Goal: Task Accomplishment & Management: Manage account settings

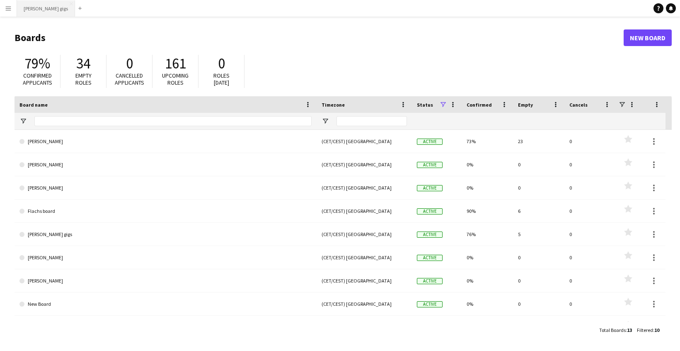
click at [41, 7] on button "[PERSON_NAME] gigs Close" at bounding box center [46, 8] width 58 height 16
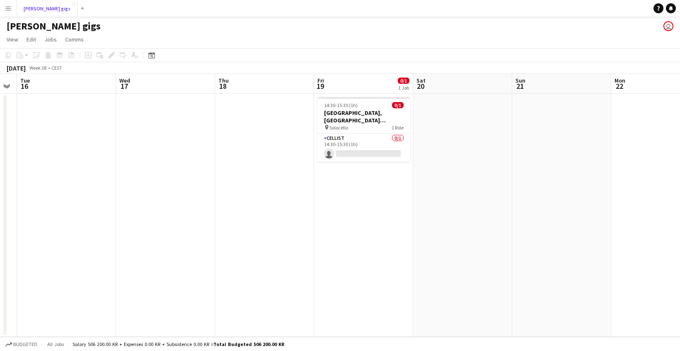
scroll to position [0, 253]
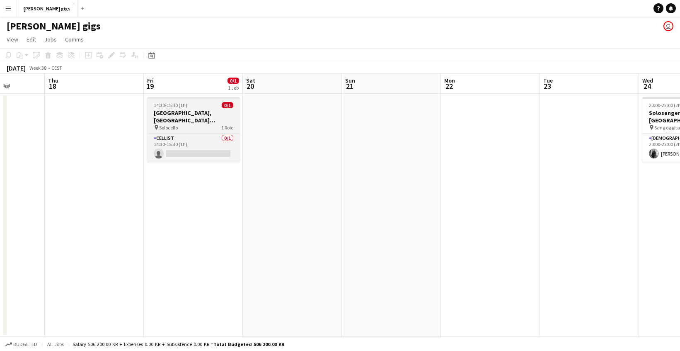
click at [200, 121] on h3 "[GEOGRAPHIC_DATA], [GEOGRAPHIC_DATA] ([GEOGRAPHIC_DATA]: Ikke 100% spikret enda)" at bounding box center [193, 116] width 93 height 15
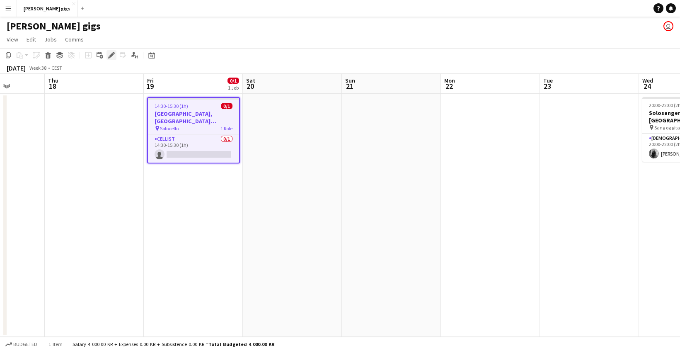
click at [110, 53] on icon "Edit" at bounding box center [111, 55] width 7 height 7
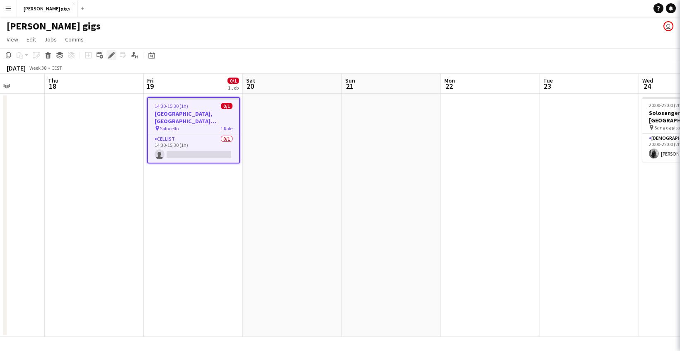
type input "*******"
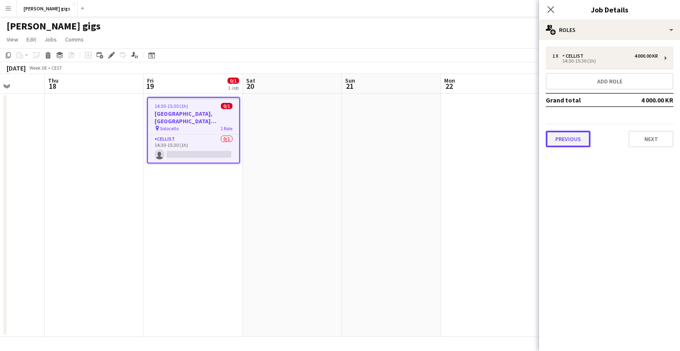
click at [563, 136] on button "Previous" at bounding box center [568, 139] width 45 height 17
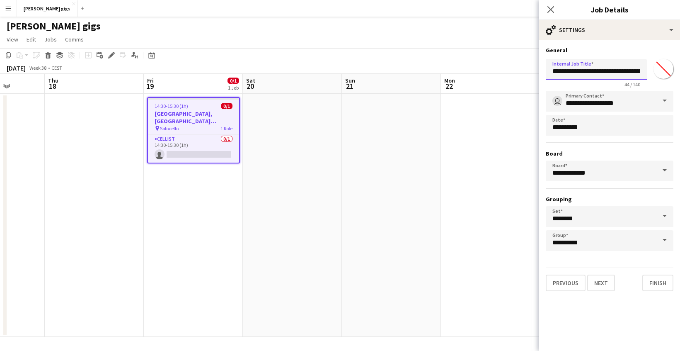
scroll to position [0, 33]
drag, startPoint x: 595, startPoint y: 71, endPoint x: 691, endPoint y: 69, distance: 95.8
click at [680, 69] on html "Menu Boards Boards Boards All jobs Status Workforce Workforce My Workforce Recr…" at bounding box center [340, 175] width 680 height 351
type input "**********"
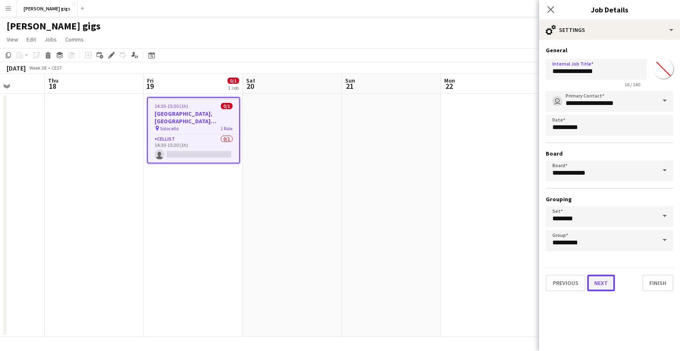
click at [608, 287] on button "Next" at bounding box center [602, 282] width 28 height 17
type input "**********"
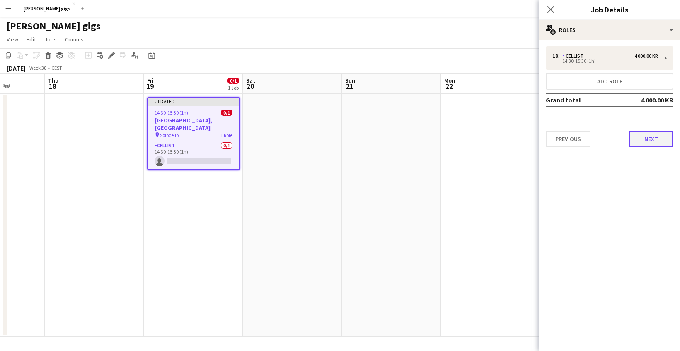
click at [637, 136] on button "Next" at bounding box center [651, 139] width 45 height 17
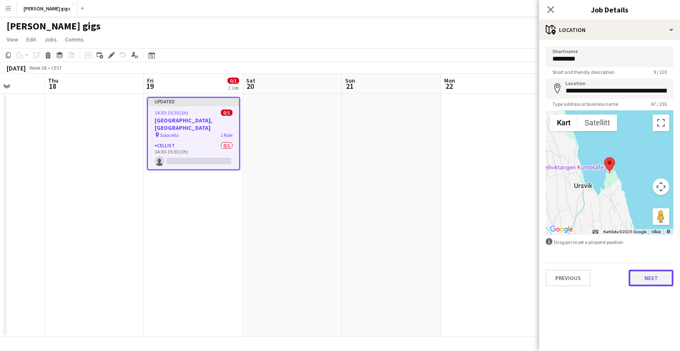
click at [649, 282] on button "Next" at bounding box center [651, 278] width 45 height 17
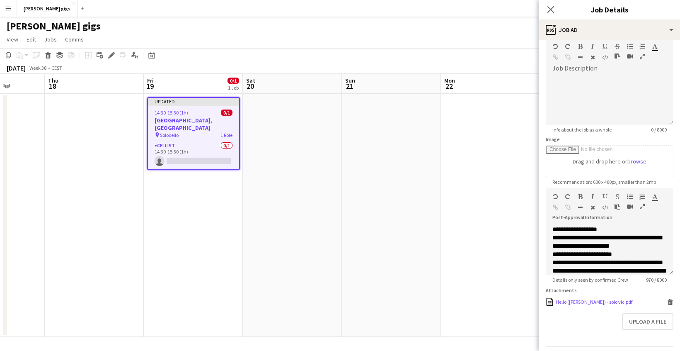
scroll to position [66, 0]
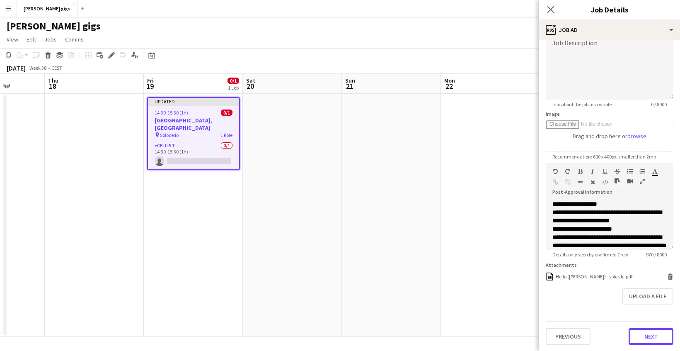
click at [654, 334] on button "Next" at bounding box center [651, 336] width 45 height 17
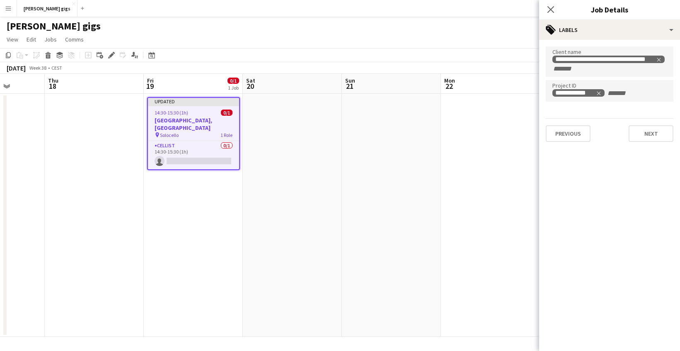
scroll to position [0, 0]
click at [645, 132] on button "Next" at bounding box center [651, 133] width 45 height 17
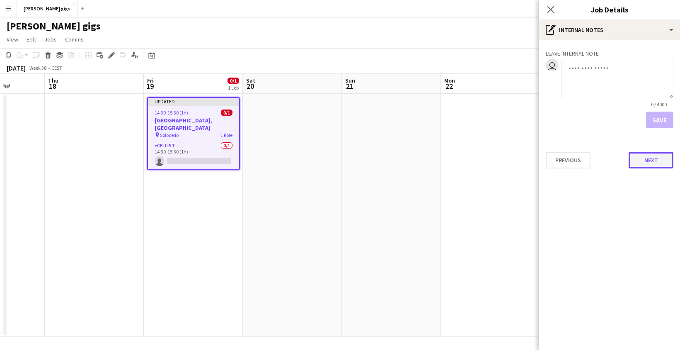
click at [649, 155] on button "Next" at bounding box center [651, 160] width 45 height 17
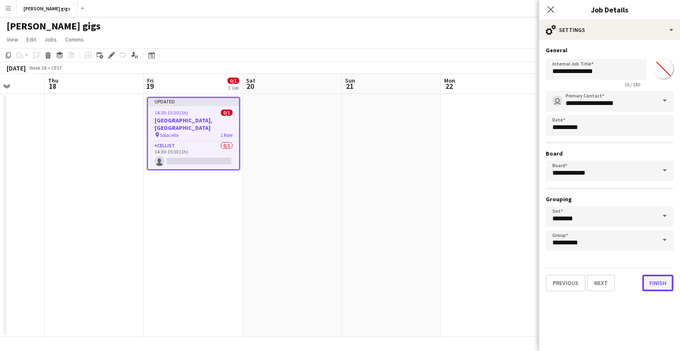
click at [661, 287] on button "Finish" at bounding box center [658, 282] width 31 height 17
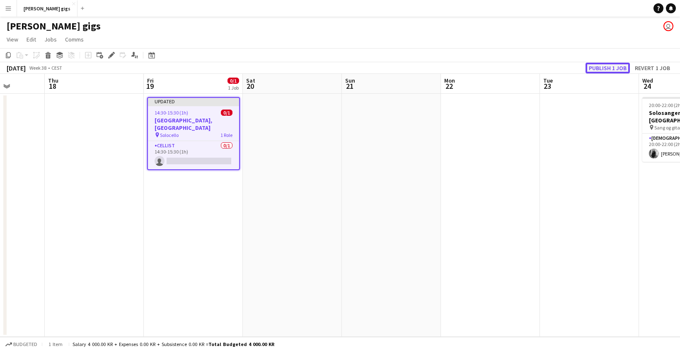
click at [605, 68] on button "Publish 1 job" at bounding box center [608, 68] width 44 height 11
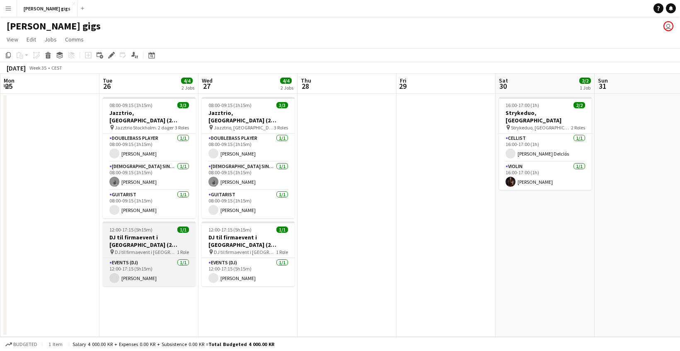
scroll to position [0, 194]
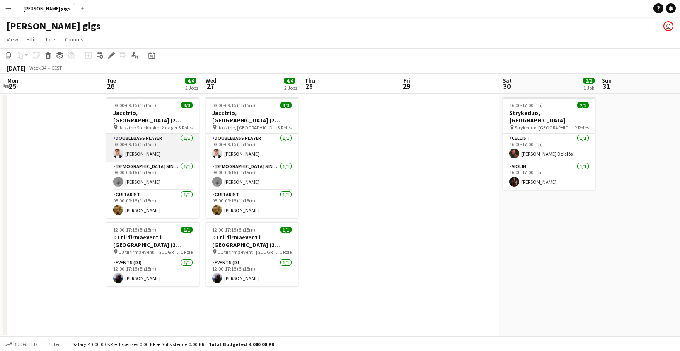
click at [163, 134] on app-card-role "Doublebass Player [DATE] 08:00-09:15 (1h15m) [PERSON_NAME]" at bounding box center [153, 148] width 93 height 28
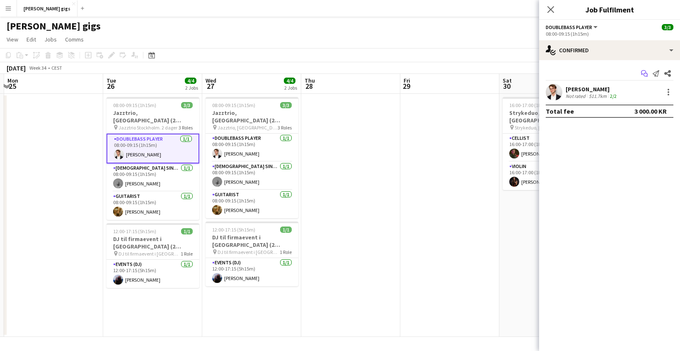
click at [644, 74] on icon "Start chat" at bounding box center [644, 73] width 7 height 7
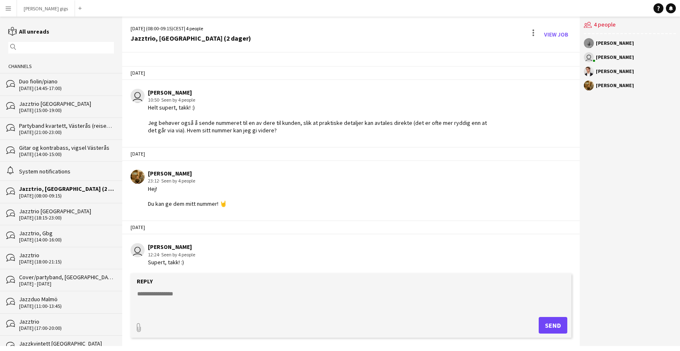
scroll to position [528, 0]
click at [551, 32] on link "View Job" at bounding box center [556, 34] width 31 height 13
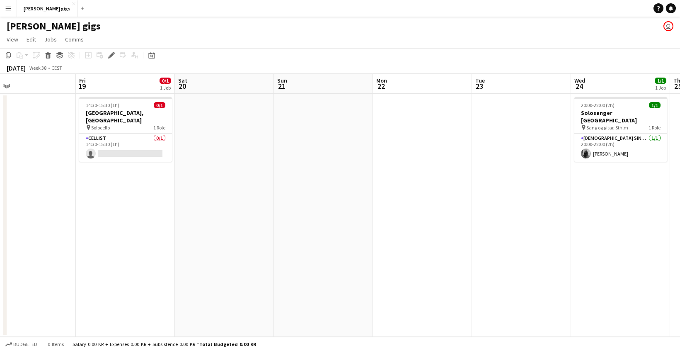
scroll to position [0, 321]
click at [145, 138] on app-card-role "Cellist 0/1 14:30-15:30 (1h) single-neutral-actions" at bounding box center [125, 148] width 93 height 28
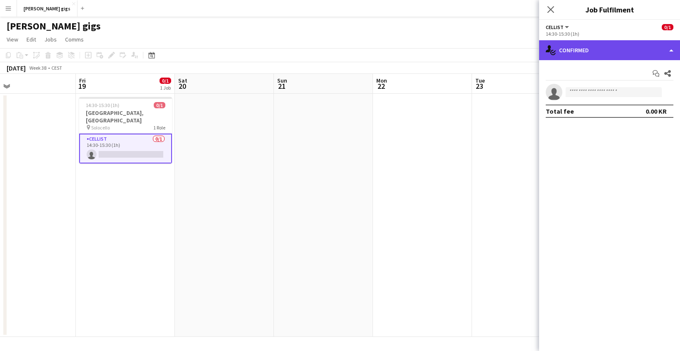
click at [655, 50] on div "single-neutral-actions-check-2 Confirmed" at bounding box center [609, 50] width 141 height 20
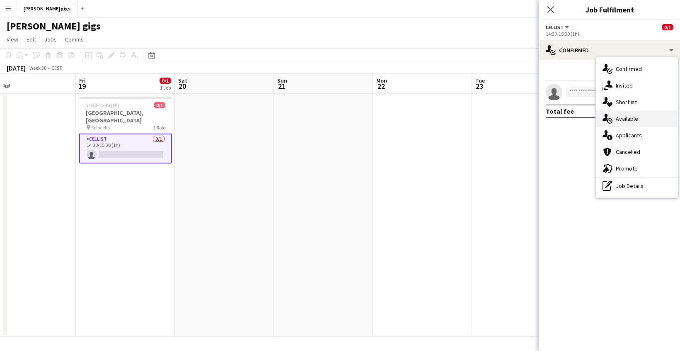
click at [652, 120] on div "single-neutral-actions-upload Available" at bounding box center [637, 118] width 82 height 17
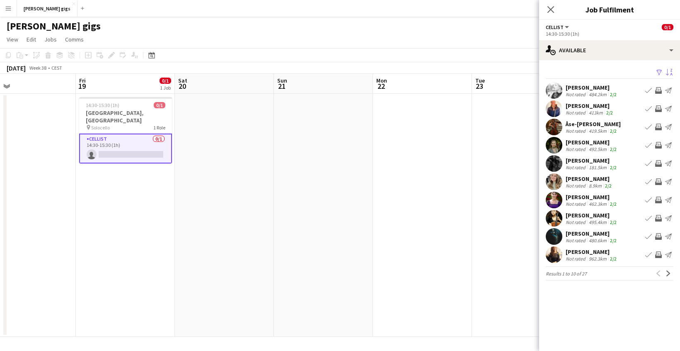
click at [669, 68] on button "Sort asc" at bounding box center [669, 73] width 10 height 10
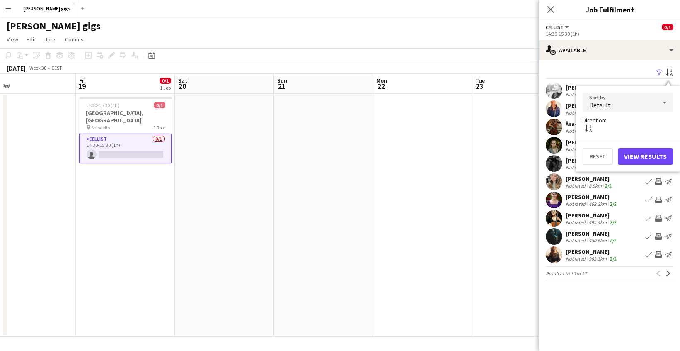
click at [634, 101] on div "Default" at bounding box center [620, 102] width 74 height 20
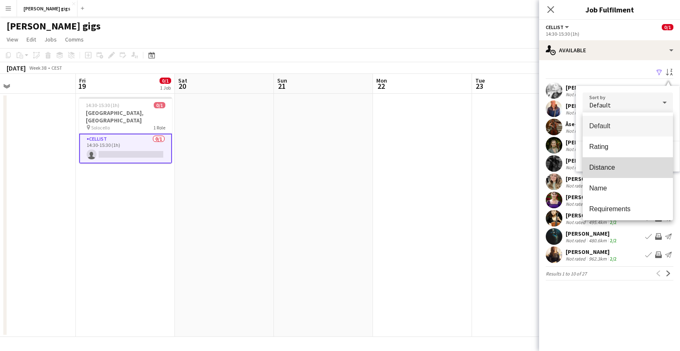
click at [634, 166] on span "Distance" at bounding box center [628, 167] width 77 height 8
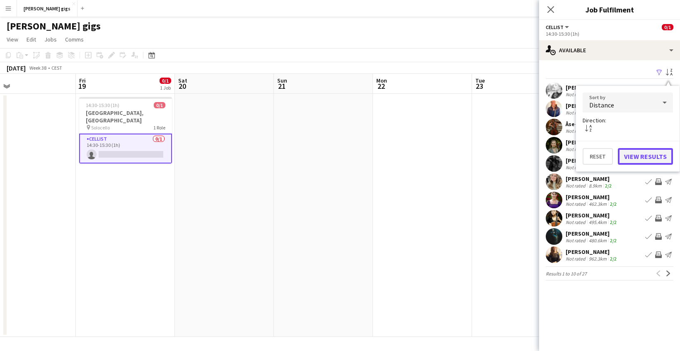
click at [656, 153] on button "View Results" at bounding box center [645, 156] width 55 height 17
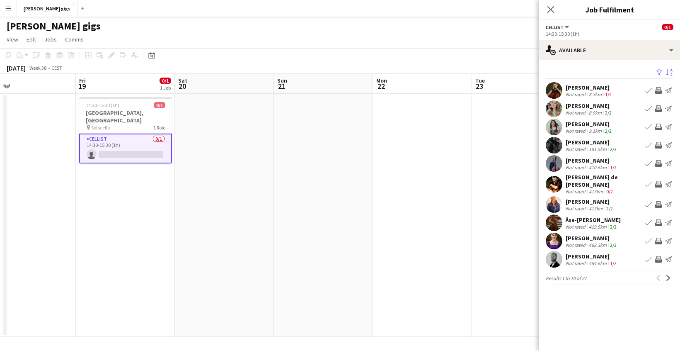
click at [561, 92] on app-user-avatar at bounding box center [554, 90] width 17 height 17
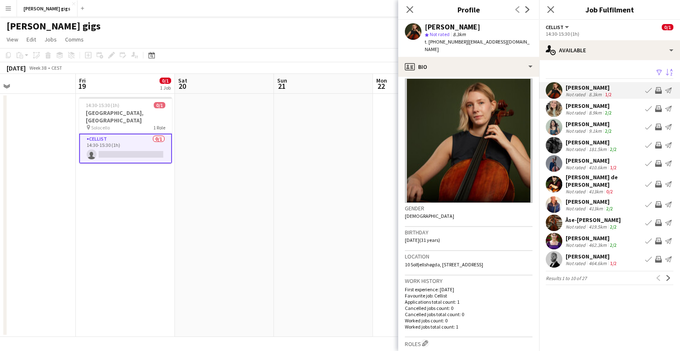
scroll to position [0, 0]
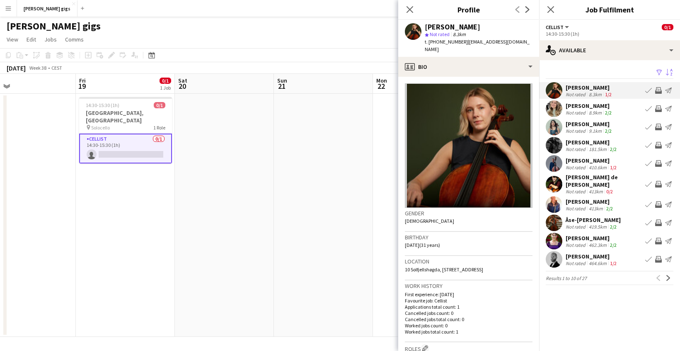
click at [554, 127] on app-user-avatar at bounding box center [554, 127] width 17 height 17
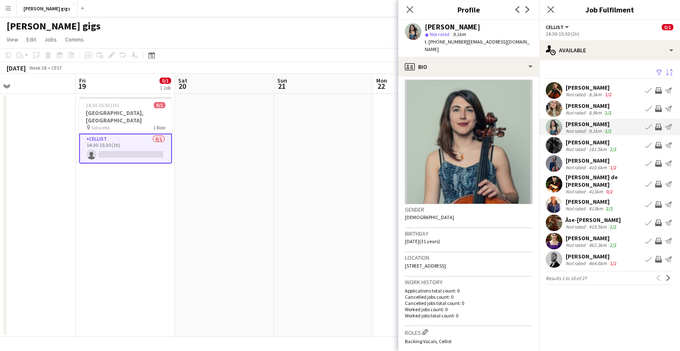
scroll to position [8, 0]
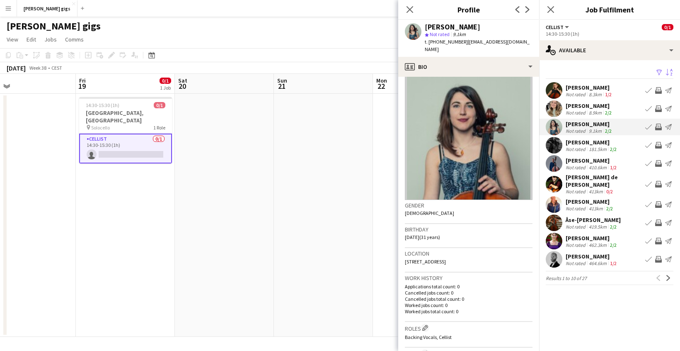
drag, startPoint x: 483, startPoint y: 27, endPoint x: 425, endPoint y: 29, distance: 57.6
click at [425, 29] on div "[PERSON_NAME]" at bounding box center [479, 26] width 108 height 7
copy div "[PERSON_NAME]"
click at [659, 129] on app-icon "Invite crew" at bounding box center [659, 127] width 7 height 7
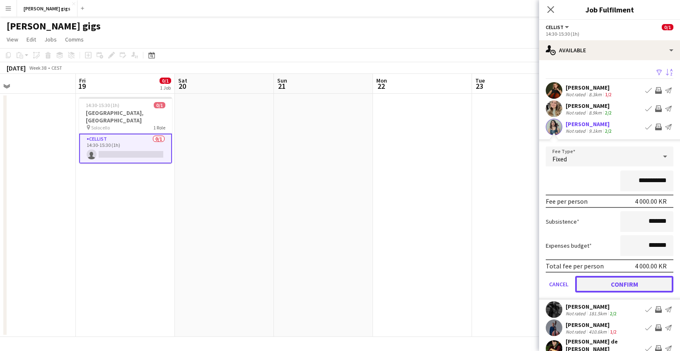
click at [637, 285] on button "Confirm" at bounding box center [625, 284] width 98 height 17
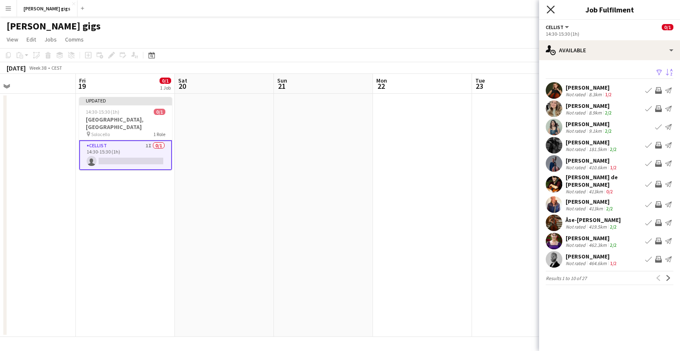
click at [549, 7] on icon "Close pop-in" at bounding box center [551, 9] width 8 height 8
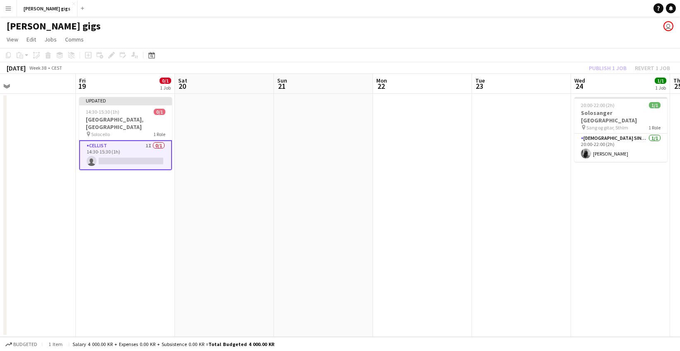
click at [611, 63] on div "Publish 1 job Revert 1 job" at bounding box center [629, 68] width 101 height 11
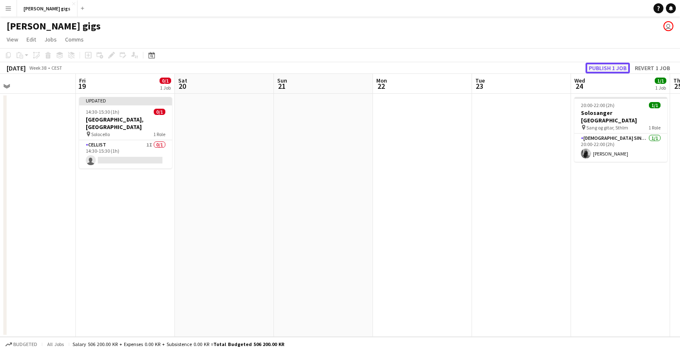
click at [611, 66] on button "Publish 1 job" at bounding box center [608, 68] width 44 height 11
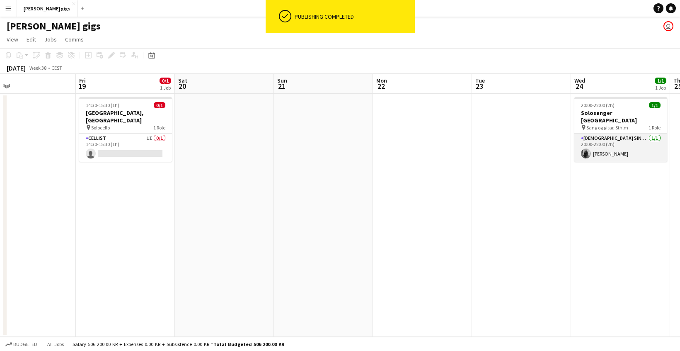
click at [634, 141] on app-card-role "[DEMOGRAPHIC_DATA] Singer [DATE] 20:00-22:00 (2h) [PERSON_NAME]" at bounding box center [621, 148] width 93 height 28
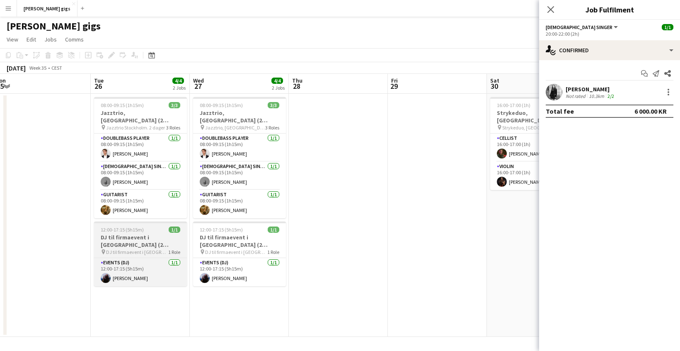
scroll to position [0, 198]
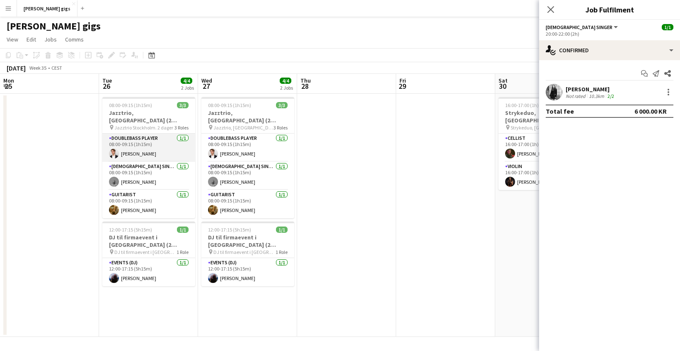
click at [147, 141] on app-card-role "Doublebass Player [DATE] 08:00-09:15 (1h15m) [PERSON_NAME]" at bounding box center [148, 148] width 93 height 28
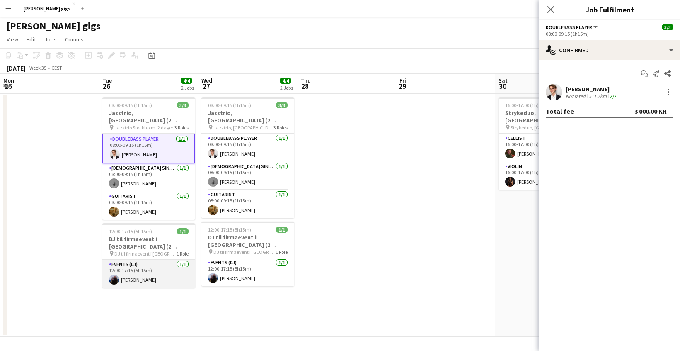
click at [175, 276] on app-card-role "Events (DJ) [DATE] 12:00-17:15 (5h15m) [PERSON_NAME]" at bounding box center [148, 274] width 93 height 28
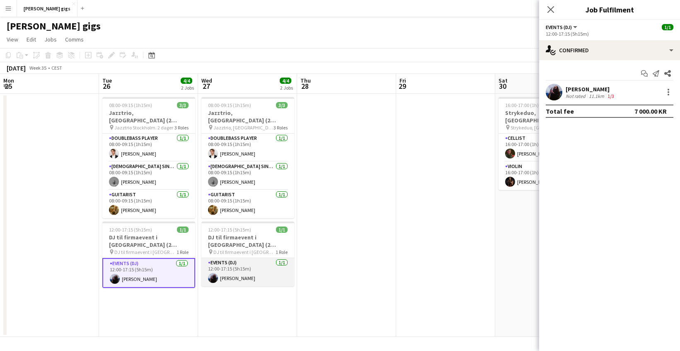
click at [260, 258] on app-card-role "Events (DJ) [DATE] 12:00-17:15 (5h15m) [PERSON_NAME]" at bounding box center [248, 272] width 93 height 28
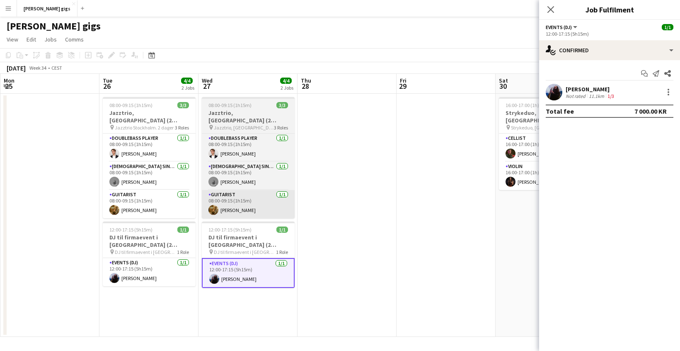
drag, startPoint x: 172, startPoint y: 201, endPoint x: 209, endPoint y: 191, distance: 39.0
click at [172, 201] on app-card-role "Guitarist [DATE] 08:00-09:15 (1h15m) [PERSON_NAME]" at bounding box center [149, 204] width 93 height 28
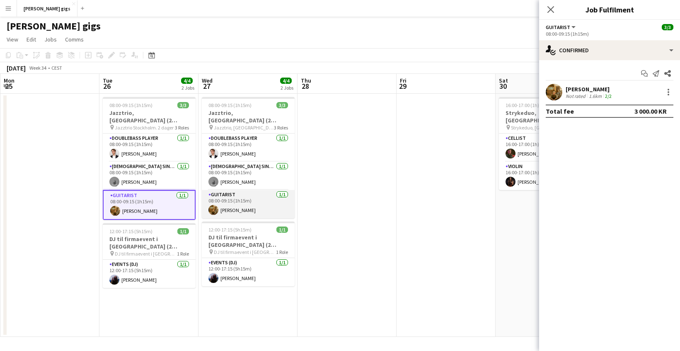
click at [251, 195] on app-card-role "Guitarist [DATE] 08:00-09:15 (1h15m) [PERSON_NAME]" at bounding box center [248, 204] width 93 height 28
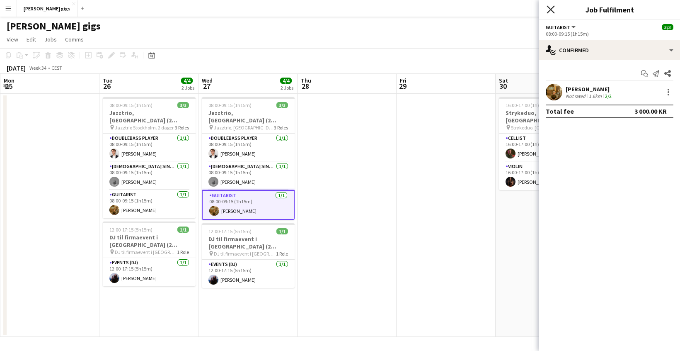
click at [554, 10] on icon "Close pop-in" at bounding box center [551, 9] width 8 height 8
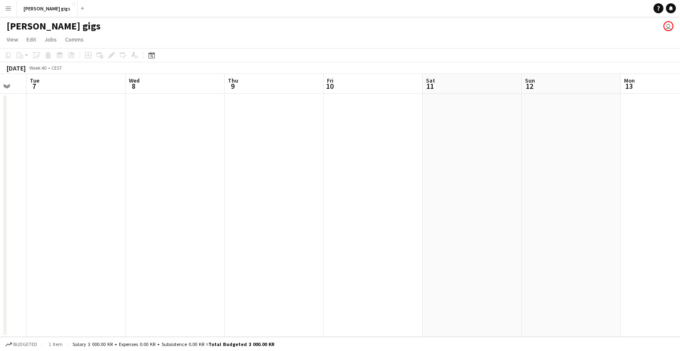
scroll to position [0, 278]
